Goal: Information Seeking & Learning: Compare options

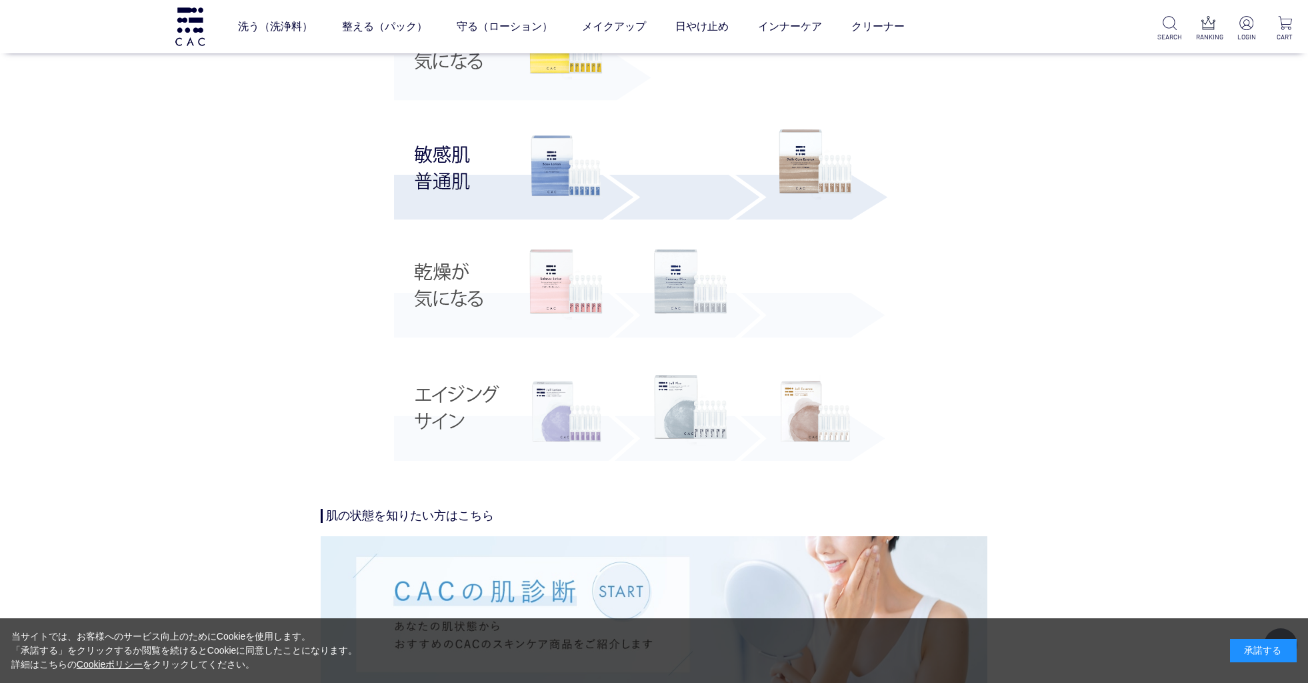
scroll to position [2697, 0]
click at [465, 411] on img at bounding box center [640, 206] width 493 height 522
click at [562, 396] on img at bounding box center [566, 409] width 73 height 73
click at [708, 421] on img at bounding box center [690, 408] width 73 height 71
click at [825, 388] on img at bounding box center [815, 409] width 73 height 73
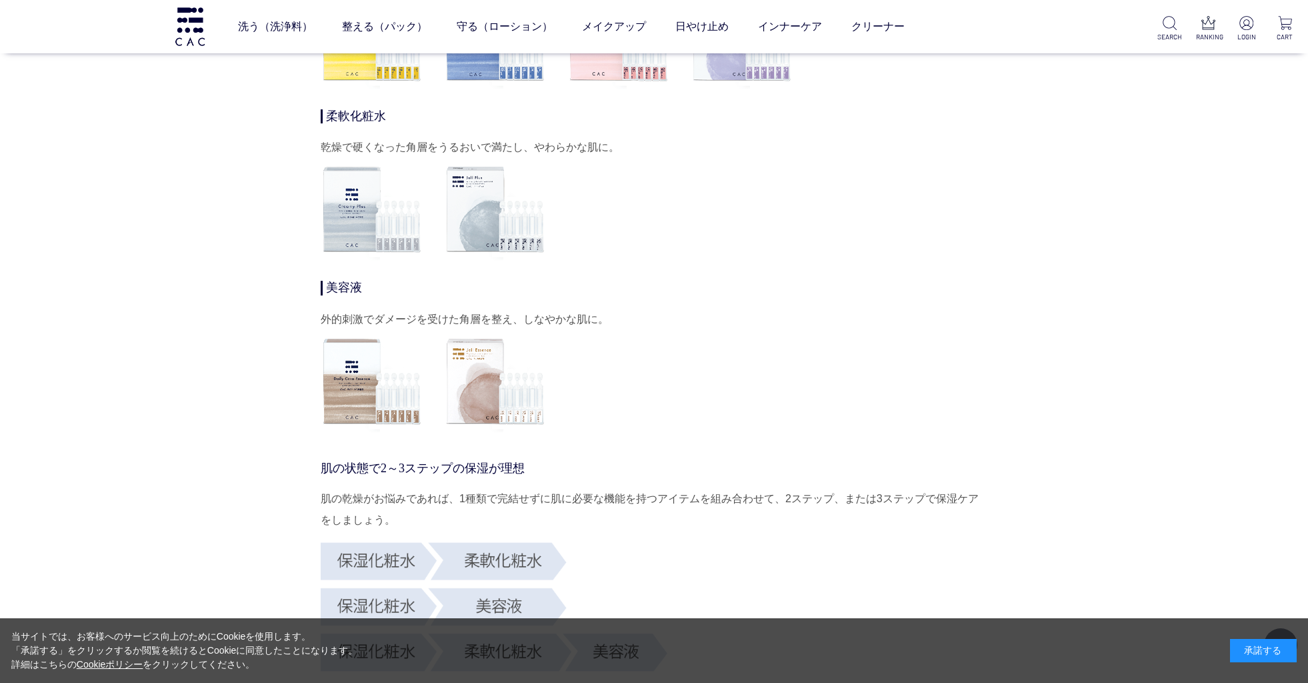
scroll to position [4257, 0]
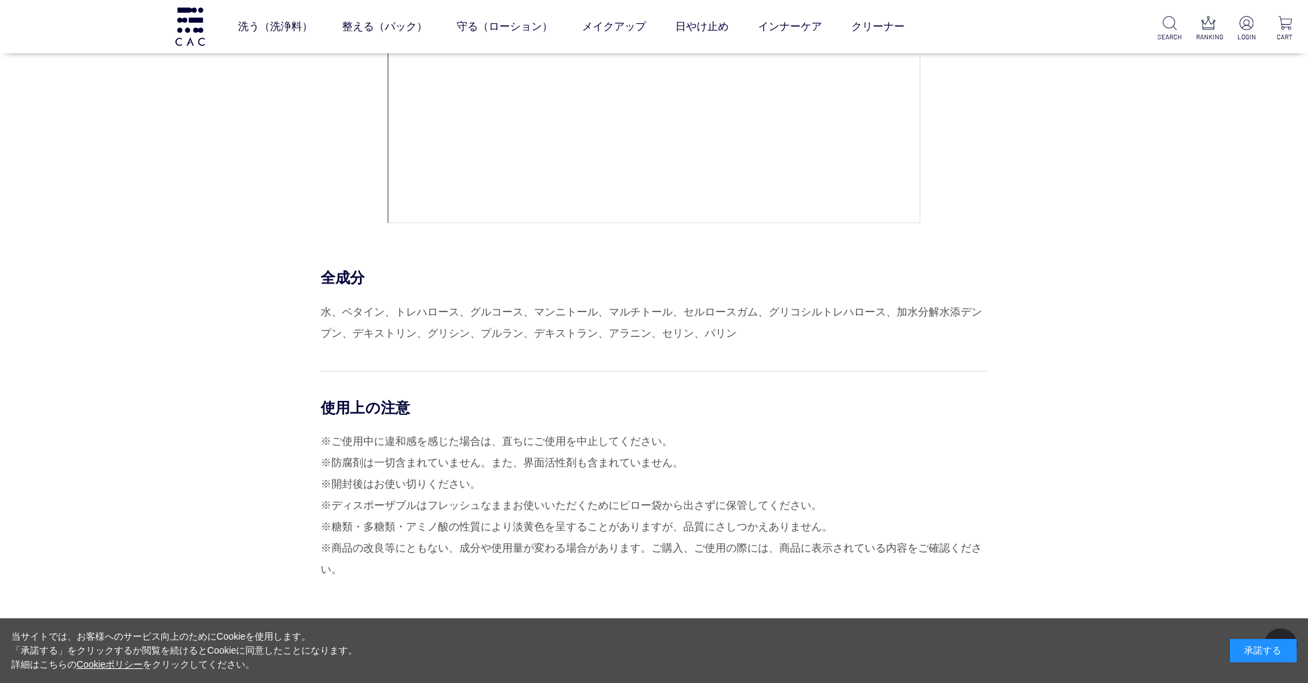
scroll to position [5807, 0]
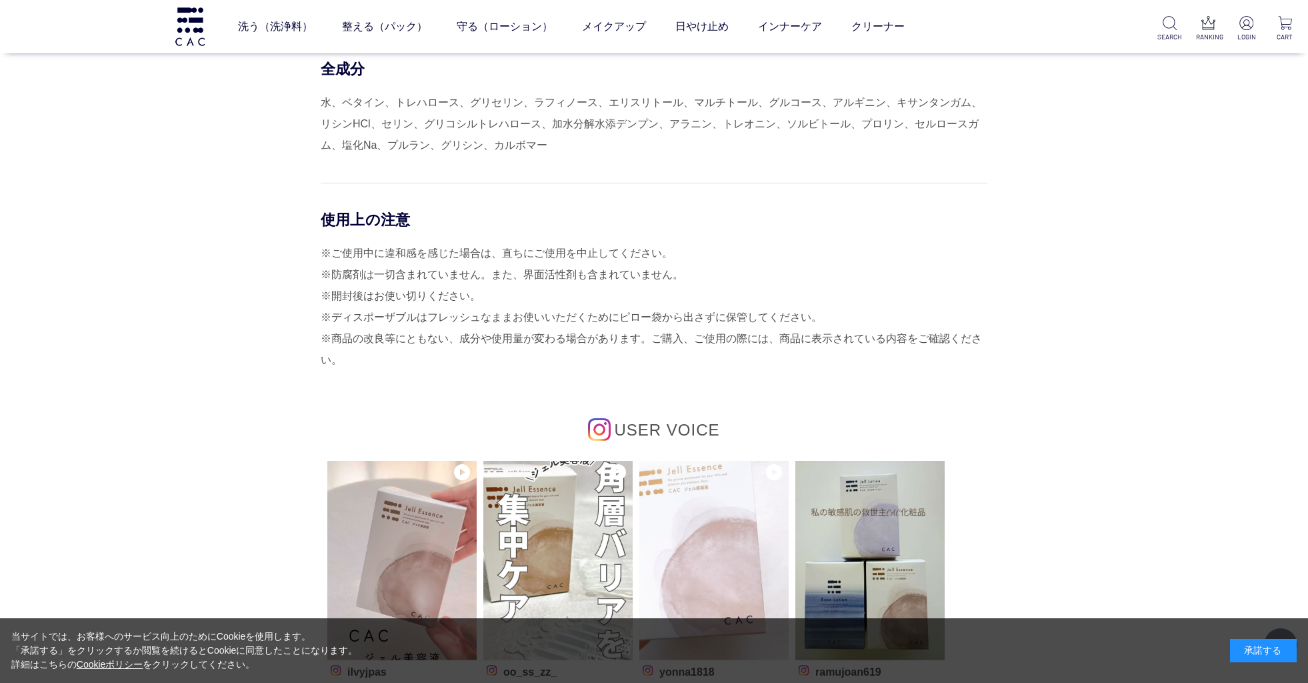
scroll to position [6585, 0]
